Goal: Transaction & Acquisition: Book appointment/travel/reservation

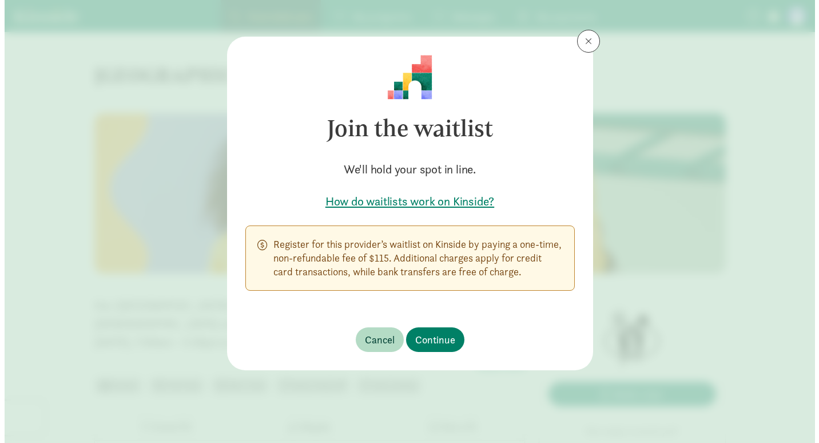
scroll to position [114, 0]
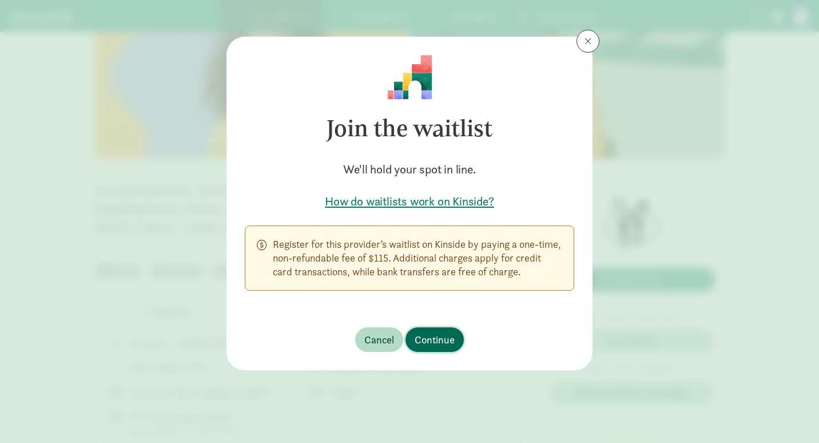
click at [424, 330] on button "Continue" at bounding box center [434, 339] width 58 height 25
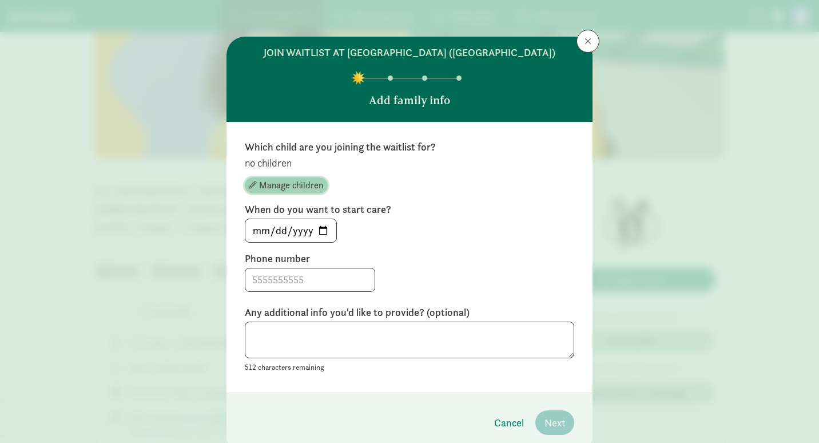
click at [293, 192] on span "Manage children" at bounding box center [291, 185] width 64 height 14
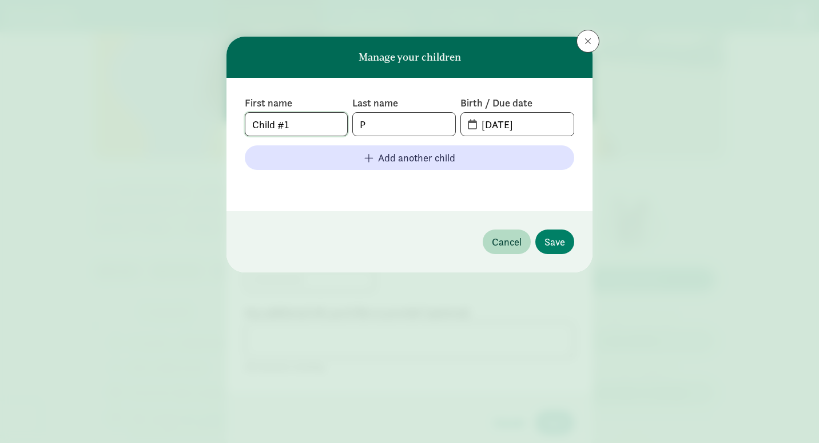
drag, startPoint x: 300, startPoint y: 127, endPoint x: 213, endPoint y: 124, distance: 86.4
click at [213, 124] on div "Manage your children First name Child #1 Last name P Birth / Due date 08-18-202…" at bounding box center [409, 221] width 819 height 443
type input "Amelia"
type input "Kirschner"
click at [469, 127] on span "08-18-2025" at bounding box center [517, 124] width 113 height 23
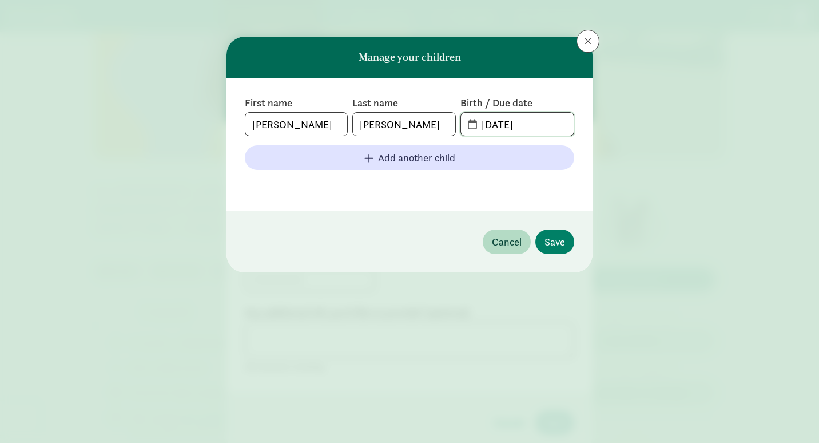
click at [507, 132] on input "08-18-2025" at bounding box center [524, 124] width 99 height 23
drag, startPoint x: 544, startPoint y: 123, endPoint x: 468, endPoint y: 129, distance: 75.7
click at [468, 129] on span "08-18-2025" at bounding box center [517, 124] width 113 height 23
click at [468, 125] on span "08-18-2025" at bounding box center [517, 124] width 113 height 23
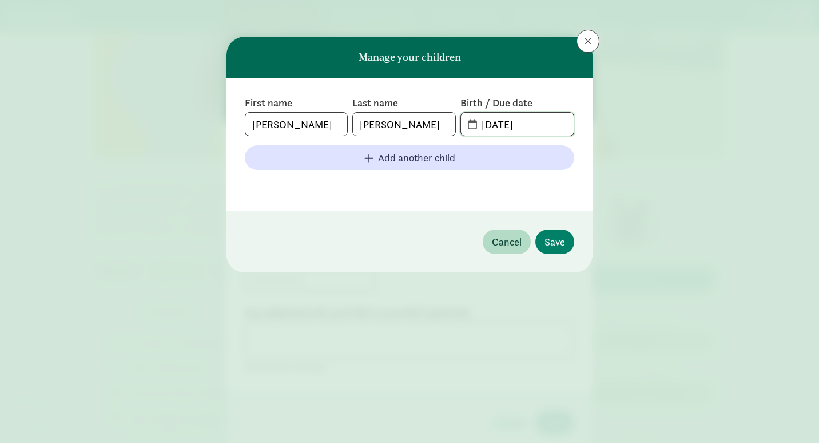
drag, startPoint x: 486, startPoint y: 132, endPoint x: 443, endPoint y: 132, distance: 42.9
click at [443, 132] on div "First name Amelia Last name Kirschner Birth / Due date 08-18-2025" at bounding box center [409, 116] width 329 height 40
type input "03-04-2025"
click at [550, 242] on span "Save" at bounding box center [554, 241] width 21 height 15
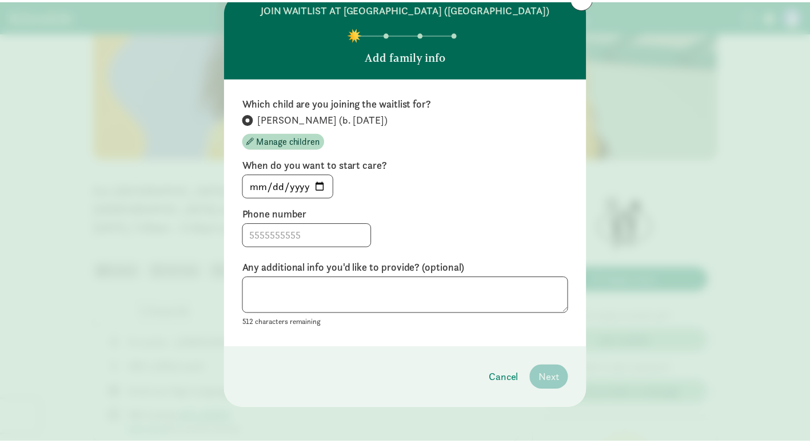
scroll to position [57, 0]
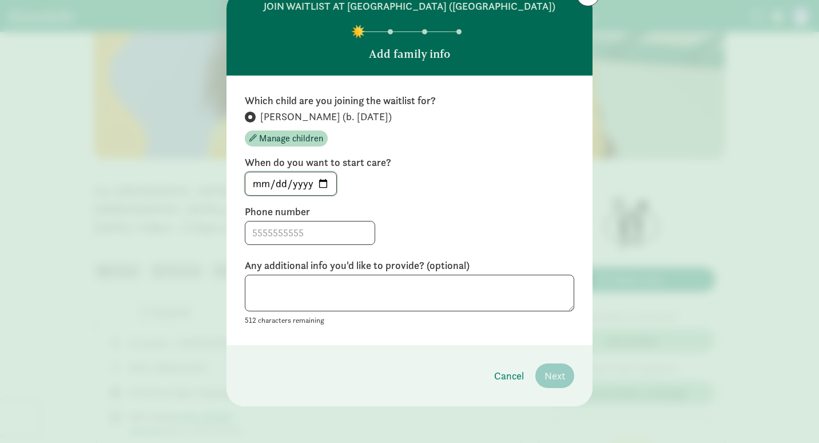
click at [313, 183] on input "2025-08-18" at bounding box center [290, 183] width 91 height 23
click at [319, 184] on input "2025-08-18" at bounding box center [290, 183] width 91 height 23
type input "2025-09-04"
click at [297, 229] on input at bounding box center [309, 232] width 129 height 23
type input "2533029567"
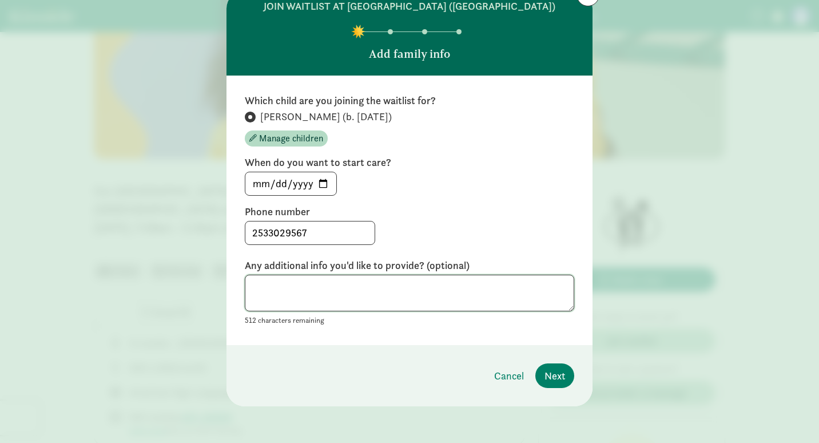
click at [381, 292] on textarea at bounding box center [409, 292] width 329 height 37
click at [540, 377] on button "Next" at bounding box center [554, 375] width 39 height 25
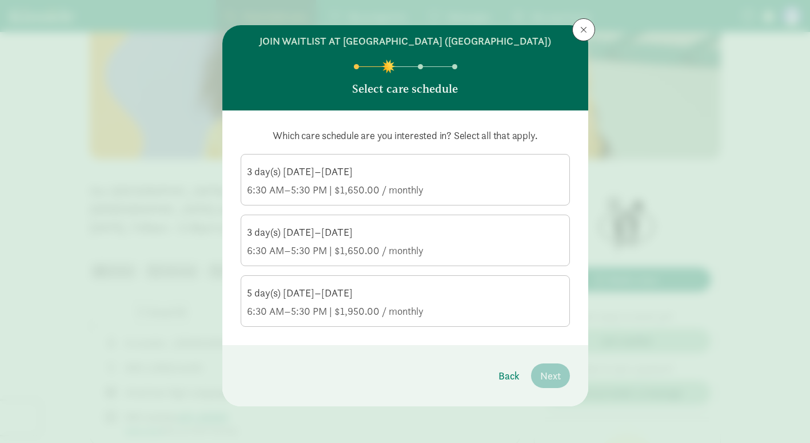
scroll to position [25, 0]
click at [350, 176] on div "3 day(s) Monday–Friday" at bounding box center [405, 172] width 317 height 14
click at [0, 0] on input "3 day(s) Monday–Friday 6:30 AM–5:30 PM | $1,650.00 / monthly" at bounding box center [0, 0] width 0 height 0
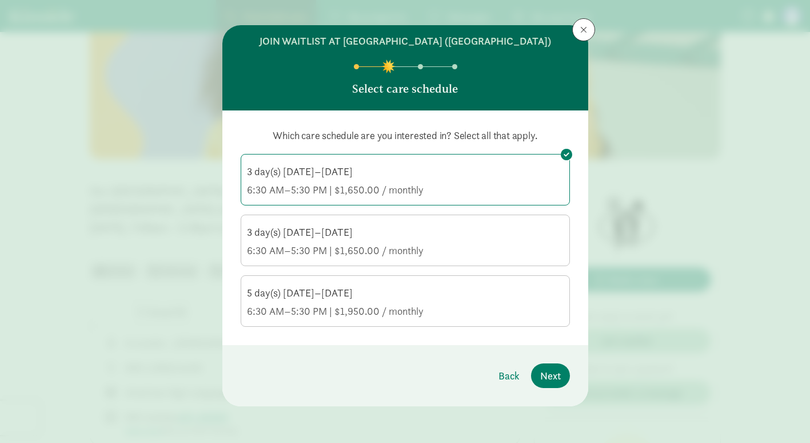
click at [393, 222] on label "3 day(s) Monday–Friday 6:30 AM–5:30 PM | $1,650.00 / monthly" at bounding box center [405, 239] width 328 height 48
click at [0, 0] on input "3 day(s) Monday–Friday 6:30 AM–5:30 PM | $1,650.00 / monthly" at bounding box center [0, 0] width 0 height 0
click at [569, 214] on span at bounding box center [566, 214] width 11 height 11
click at [0, 0] on input "3 day(s) Monday–Friday 6:30 AM–5:30 PM | $1,650.00 / monthly" at bounding box center [0, 0] width 0 height 0
click at [550, 378] on span "Next" at bounding box center [550, 375] width 21 height 15
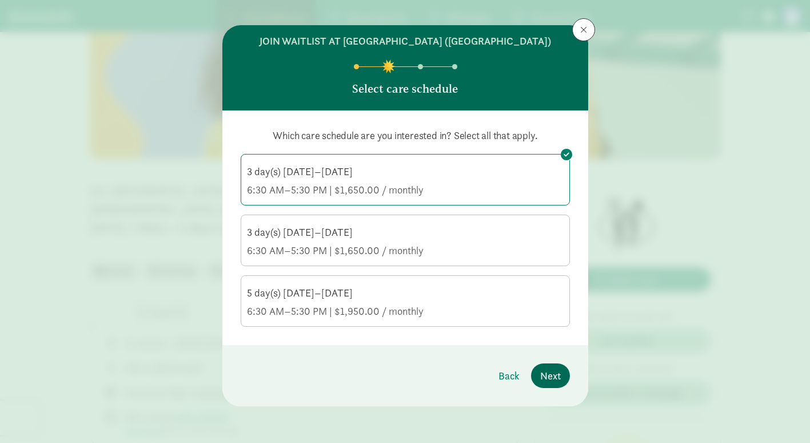
scroll to position [0, 0]
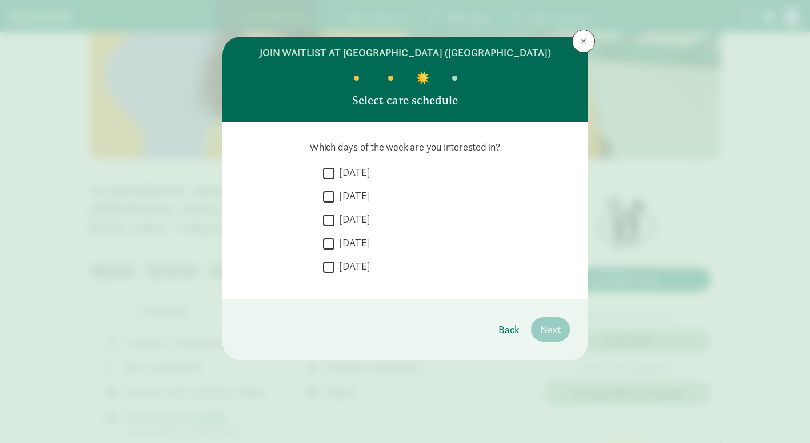
click at [331, 204] on input "Tuesday" at bounding box center [328, 196] width 11 height 15
checkbox input "true"
click at [329, 228] on input "Wednesday" at bounding box center [328, 219] width 11 height 15
checkbox input "true"
click at [326, 251] on input "Thursday" at bounding box center [328, 243] width 11 height 15
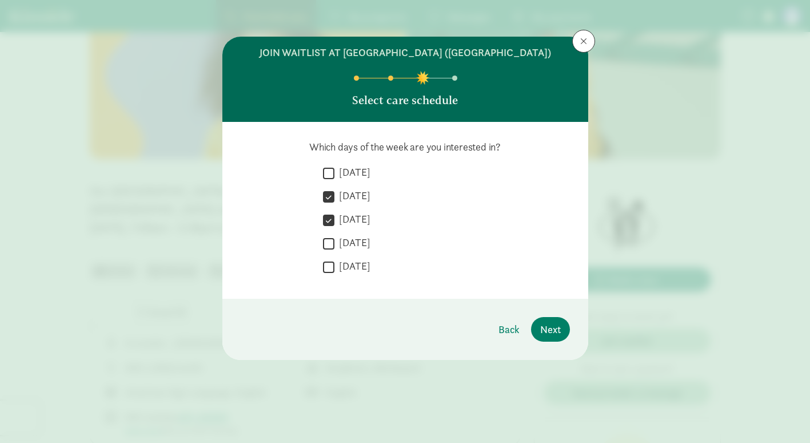
checkbox input "true"
click at [548, 337] on span "Next" at bounding box center [550, 328] width 21 height 15
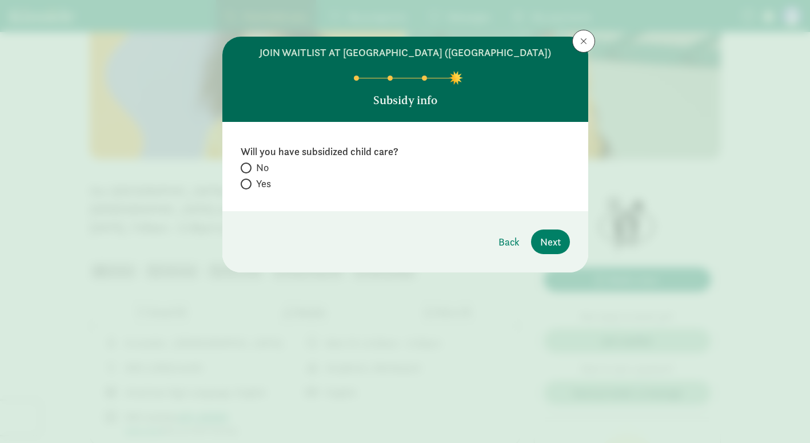
click at [252, 190] on label "Yes" at bounding box center [405, 184] width 329 height 14
click at [248, 188] on input "Yes" at bounding box center [244, 183] width 7 height 7
radio input "true"
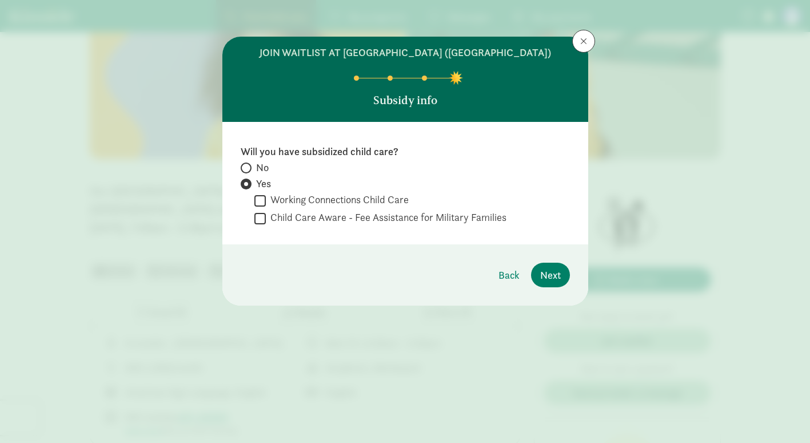
click at [244, 173] on span at bounding box center [246, 167] width 11 height 11
click at [244, 172] on input "No" at bounding box center [244, 167] width 7 height 7
radio input "true"
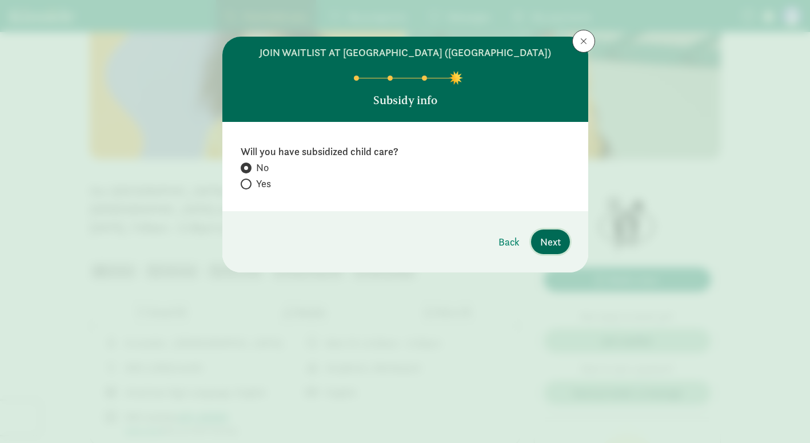
click at [556, 249] on span "Next" at bounding box center [550, 241] width 21 height 15
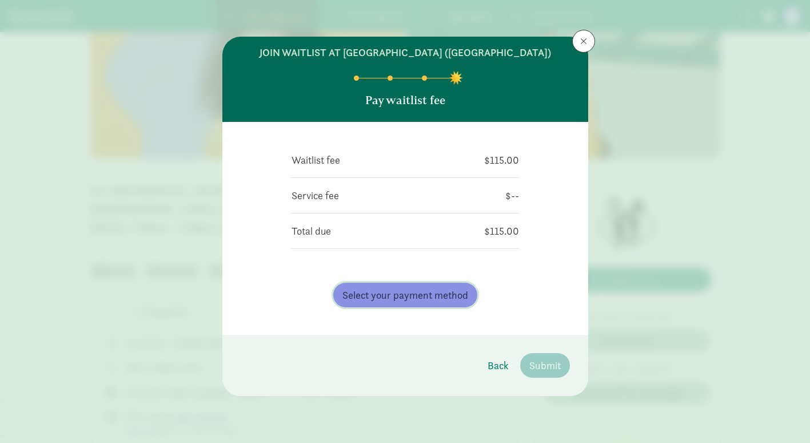
click at [429, 303] on span "Select your payment method" at bounding box center [406, 294] width 126 height 15
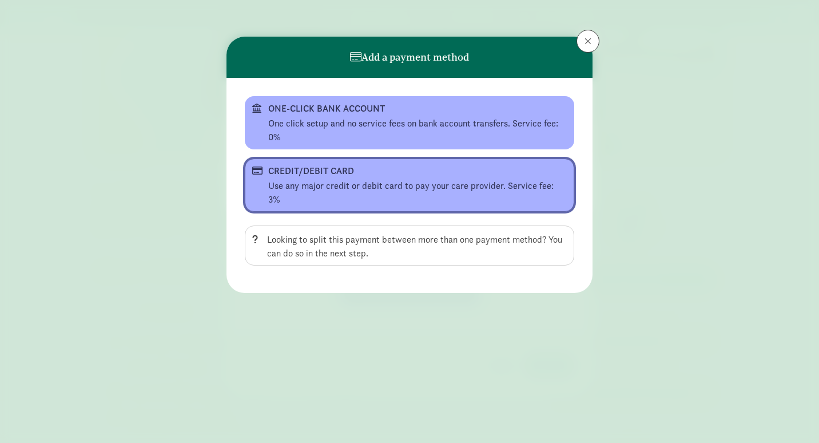
click at [421, 178] on button "CREDIT/DEBIT CARD Use any major credit or debit card to pay your care provider.…" at bounding box center [409, 184] width 329 height 53
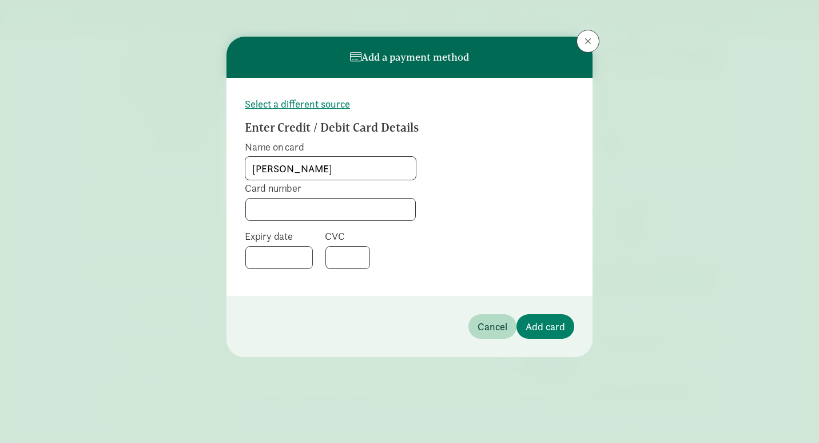
type input "Tucker Kirschner"
click at [365, 257] on div at bounding box center [347, 257] width 45 height 23
click at [559, 328] on span "Add card" at bounding box center [545, 326] width 39 height 15
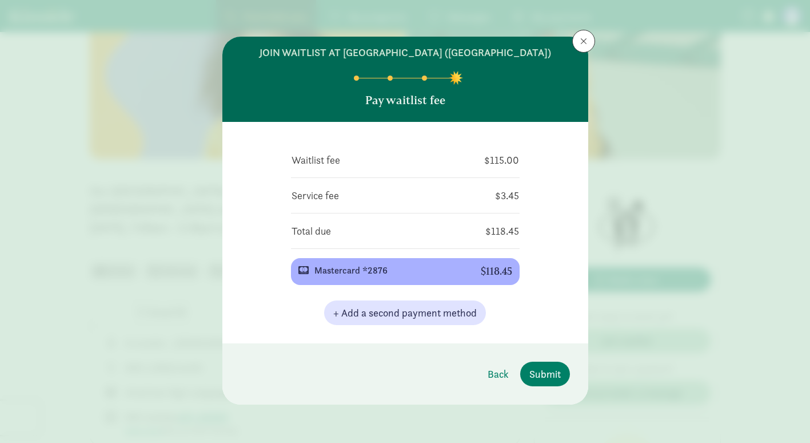
scroll to position [12, 0]
click at [547, 383] on button "Submit" at bounding box center [545, 373] width 50 height 25
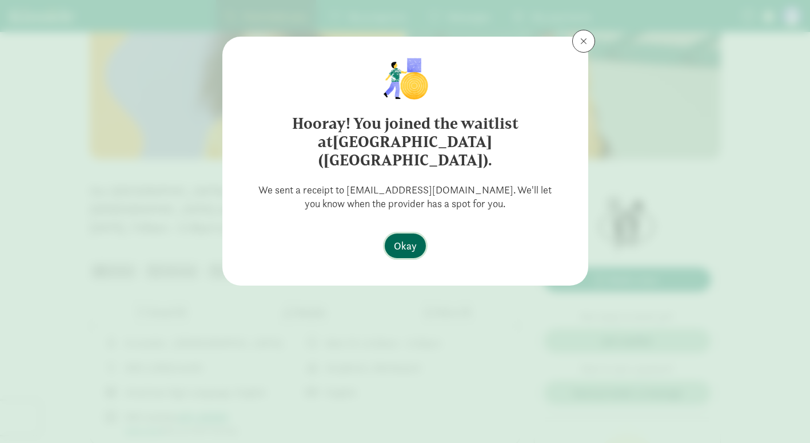
click at [409, 238] on span "Okay" at bounding box center [405, 245] width 23 height 15
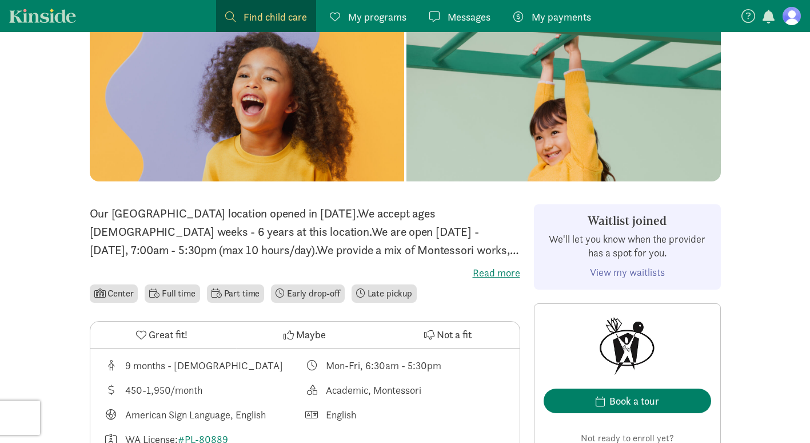
scroll to position [57, 0]
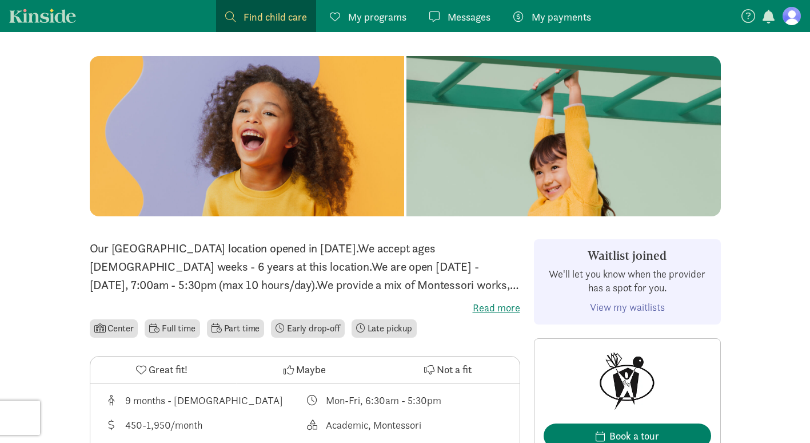
click at [488, 305] on label "Read more" at bounding box center [305, 308] width 431 height 14
click at [0, 0] on input "Read more" at bounding box center [0, 0] width 0 height 0
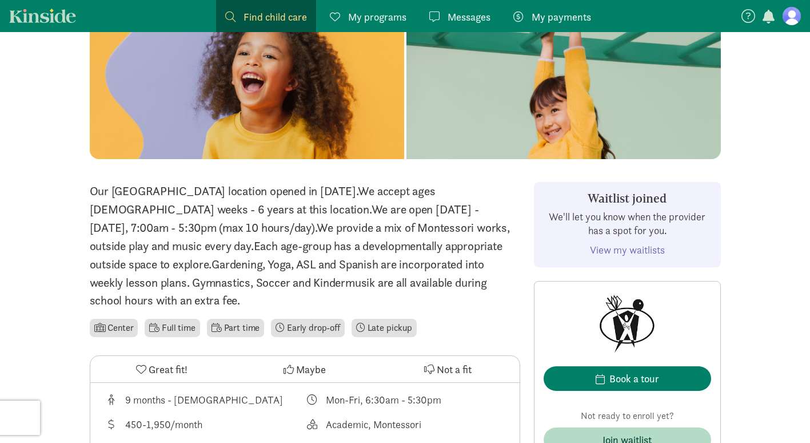
scroll to position [0, 0]
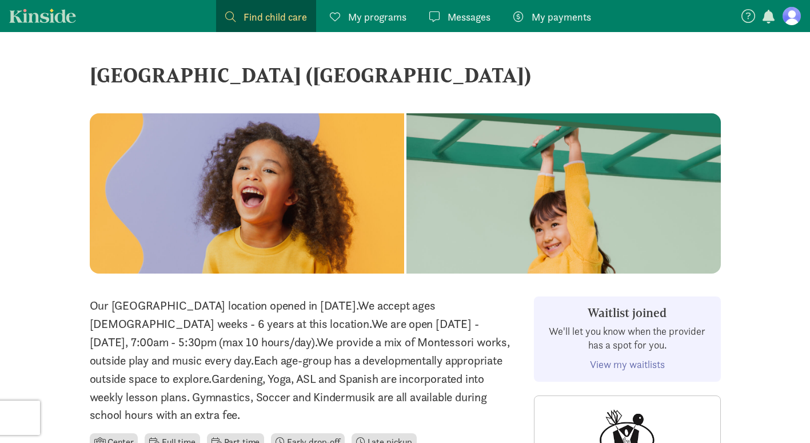
click at [790, 21] on figure at bounding box center [792, 16] width 18 height 18
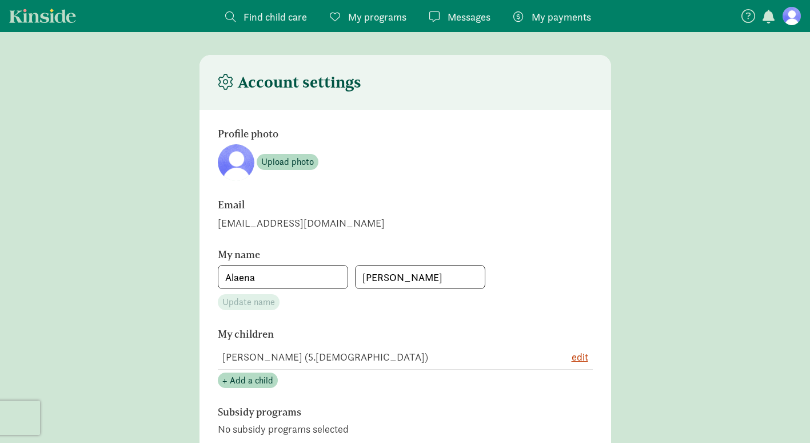
click at [392, 16] on span "My programs" at bounding box center [377, 16] width 58 height 15
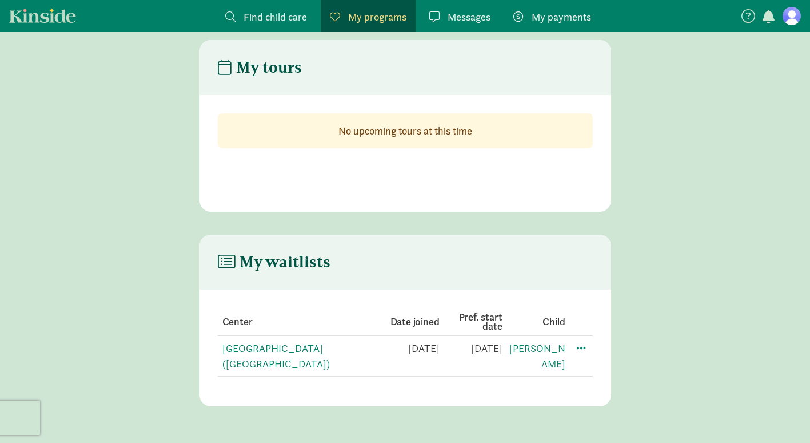
scroll to position [23, 0]
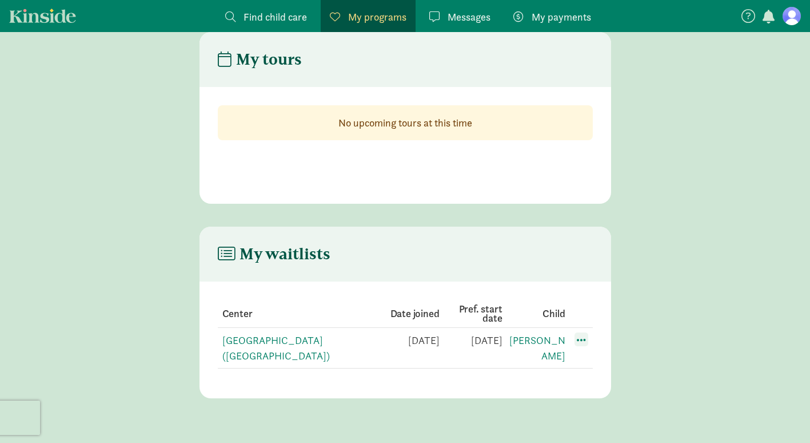
click at [582, 342] on span at bounding box center [582, 339] width 14 height 14
click at [299, 344] on link "[GEOGRAPHIC_DATA] ([GEOGRAPHIC_DATA])" at bounding box center [276, 347] width 108 height 29
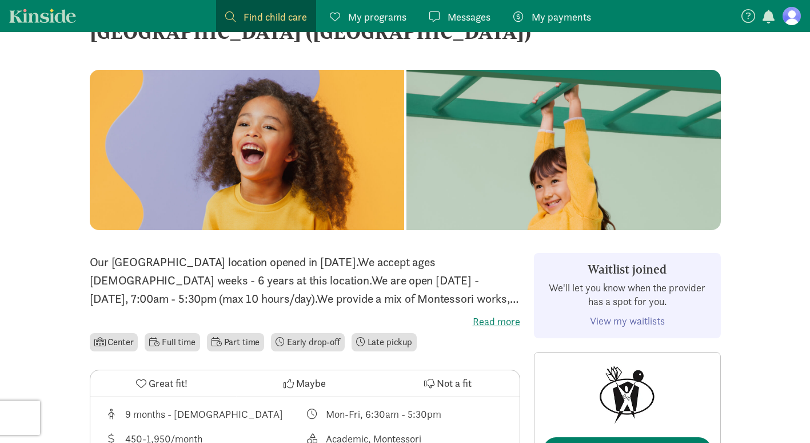
scroll to position [57, 0]
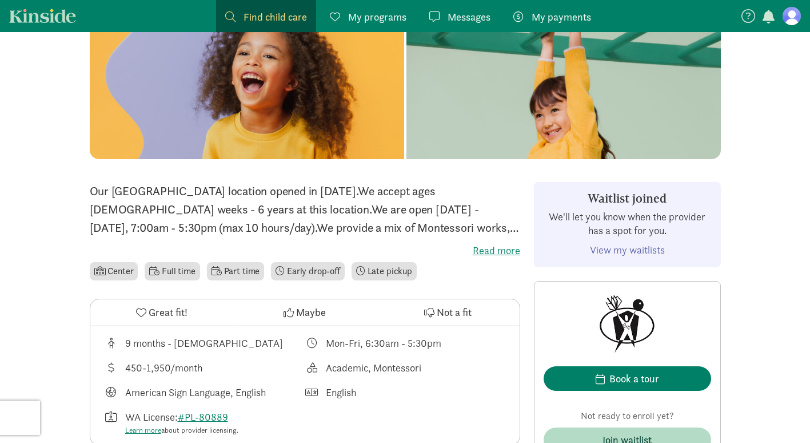
click at [636, 245] on link "View my waitlists" at bounding box center [627, 249] width 75 height 13
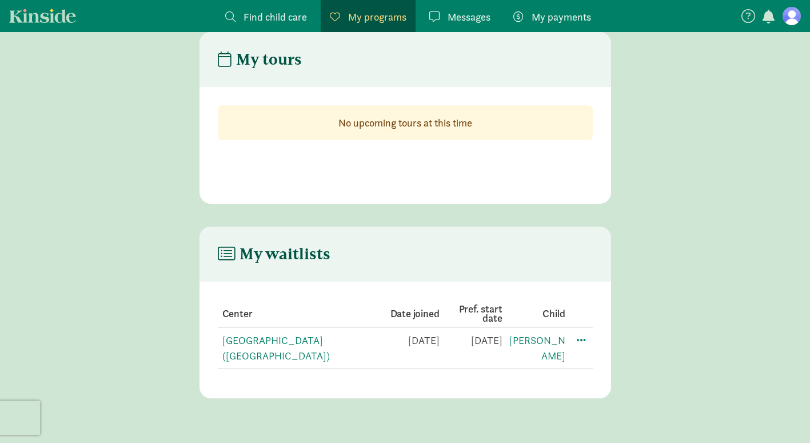
click at [233, 258] on icon at bounding box center [226, 253] width 17 height 15
click at [503, 338] on td "[DATE]" at bounding box center [534, 348] width 63 height 41
click at [566, 360] on td "[PERSON_NAME]" at bounding box center [579, 348] width 27 height 41
click at [554, 343] on link "[PERSON_NAME]" at bounding box center [538, 347] width 56 height 29
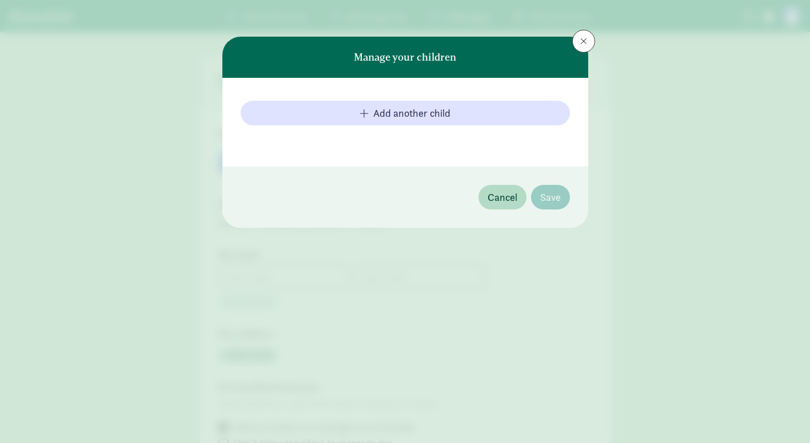
type input "Alaena"
type input "Ponce"
type input "2533029567"
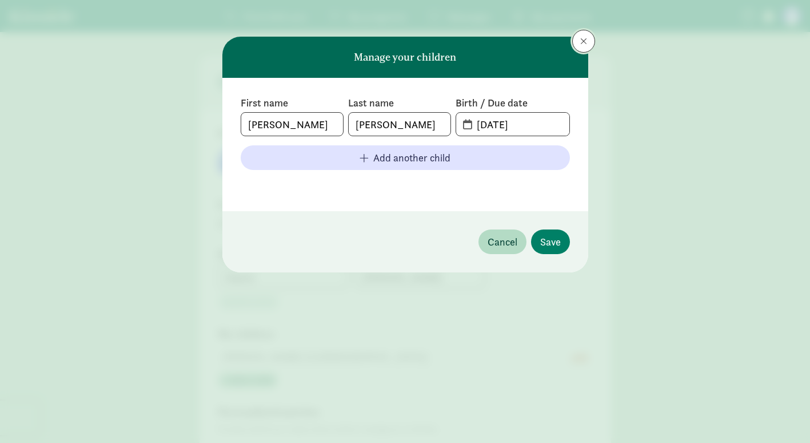
click at [587, 42] on button at bounding box center [583, 41] width 23 height 23
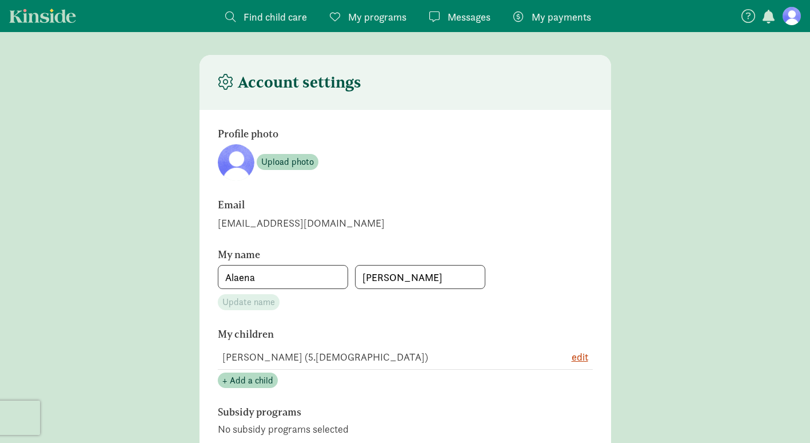
click at [370, 18] on span "My programs" at bounding box center [377, 16] width 58 height 15
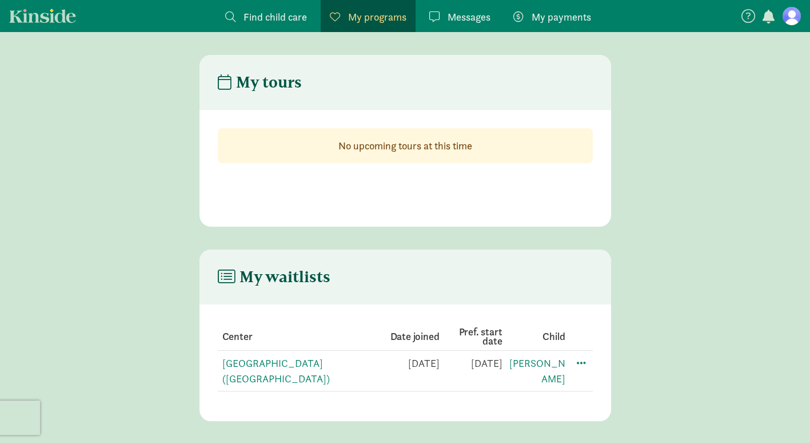
click at [799, 19] on figure at bounding box center [792, 16] width 18 height 18
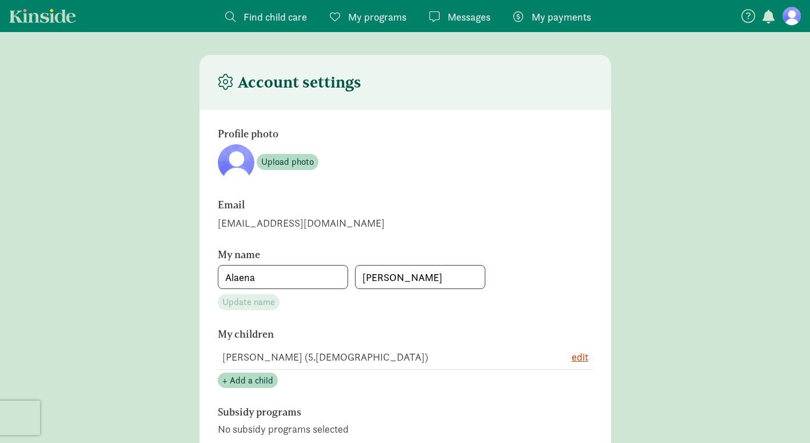
click at [466, 19] on span "Messages" at bounding box center [469, 16] width 43 height 15
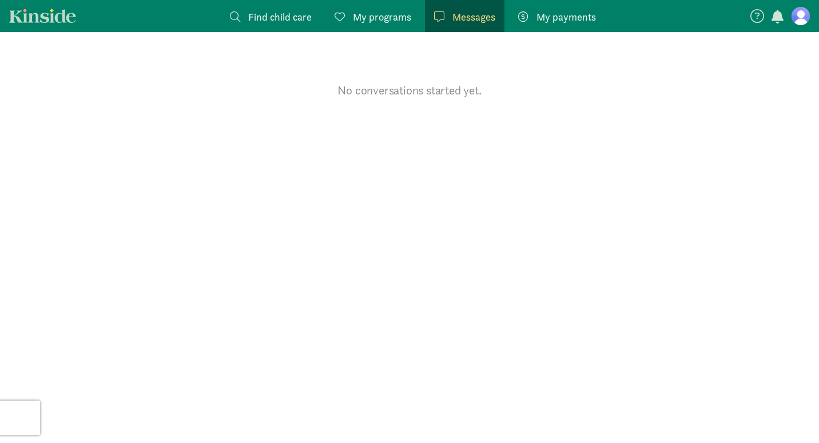
click at [286, 14] on span "Find child care" at bounding box center [279, 16] width 63 height 15
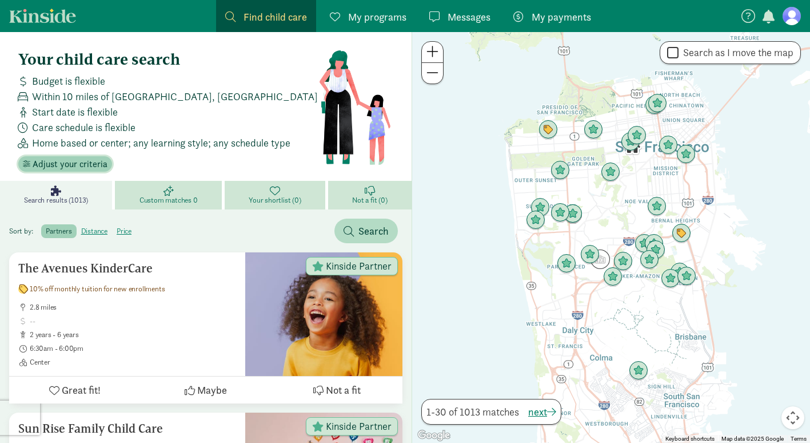
click at [51, 168] on span "Adjust your criteria" at bounding box center [70, 164] width 75 height 14
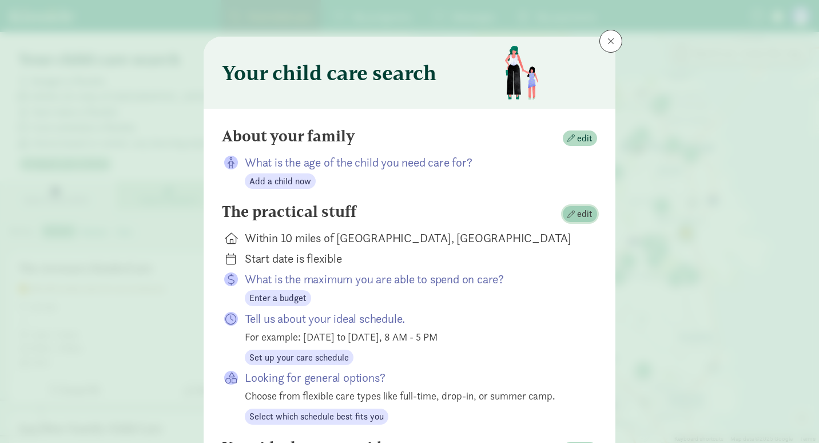
click at [577, 214] on span "edit" at bounding box center [584, 214] width 15 height 14
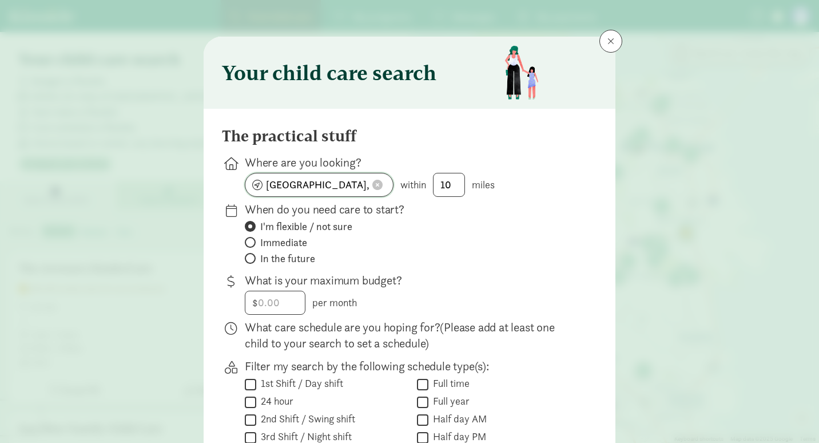
click at [373, 184] on span at bounding box center [377, 185] width 10 height 10
click at [341, 182] on input at bounding box center [319, 184] width 148 height 23
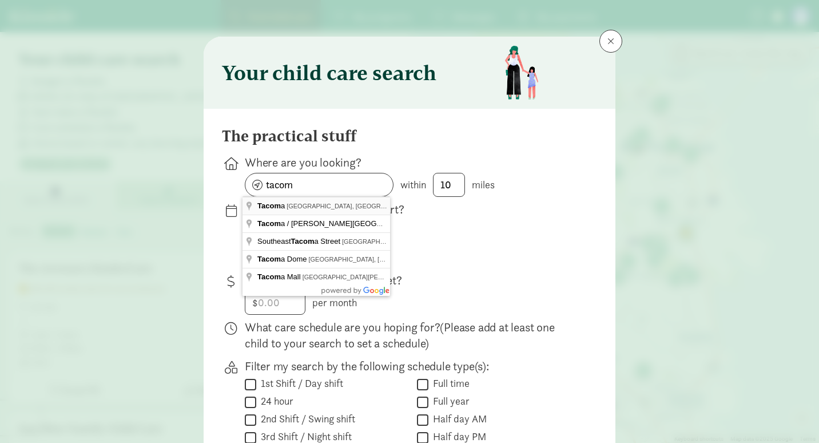
type input "Tacoma, WA, USA"
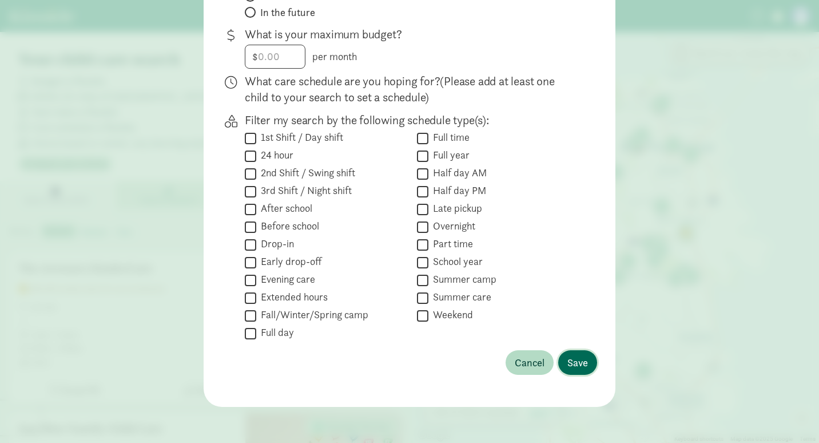
click at [571, 358] on span "Save" at bounding box center [577, 362] width 21 height 15
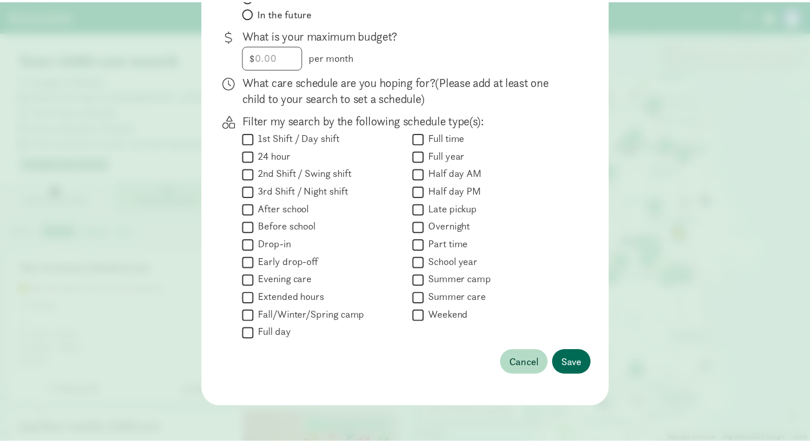
scroll to position [170, 0]
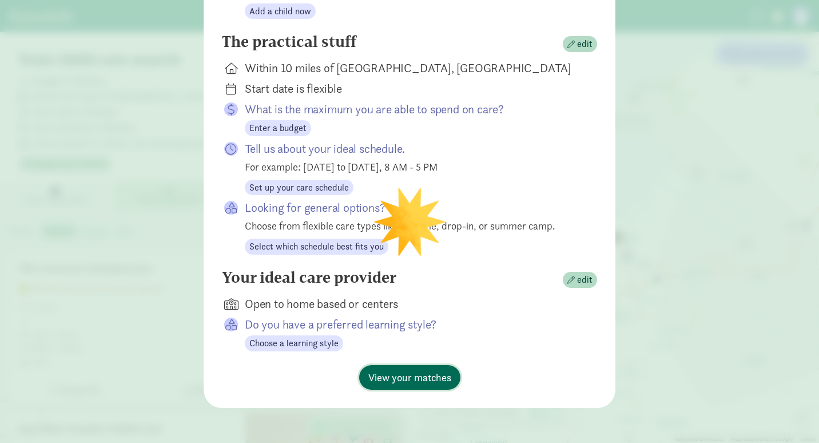
click at [432, 374] on span "View your matches" at bounding box center [409, 376] width 83 height 15
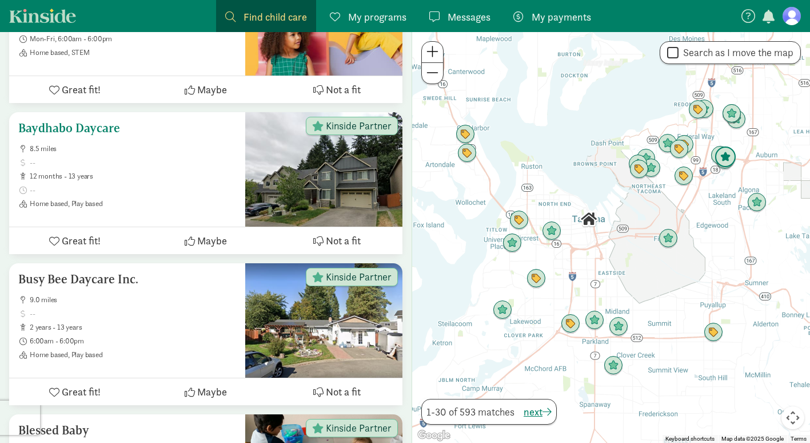
scroll to position [3603, 0]
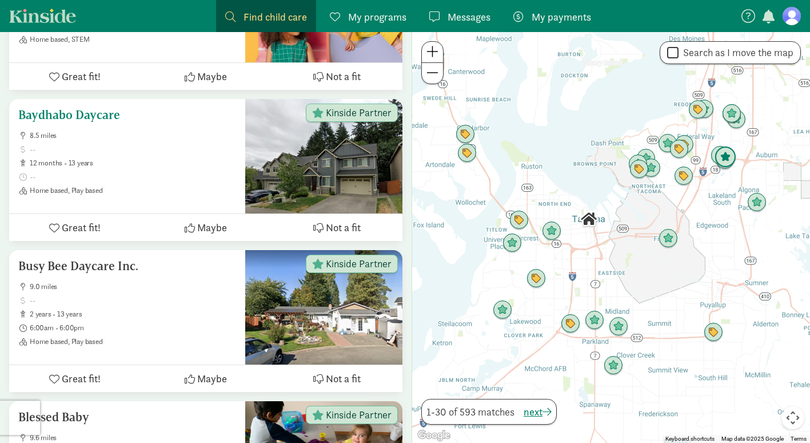
click at [95, 108] on h5 "Baydhabo Daycare" at bounding box center [127, 115] width 218 height 14
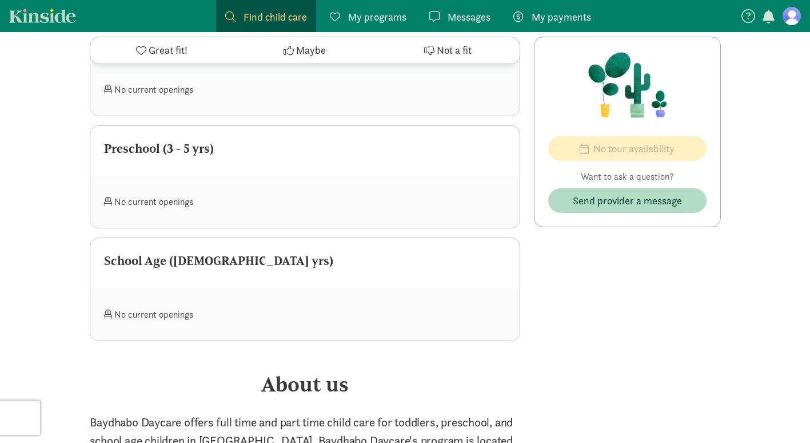
scroll to position [743, 0]
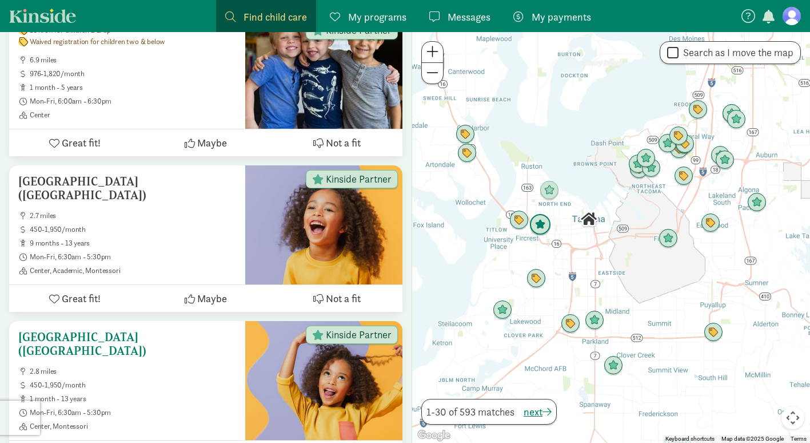
scroll to position [4599, 0]
